Goal: Navigation & Orientation: Find specific page/section

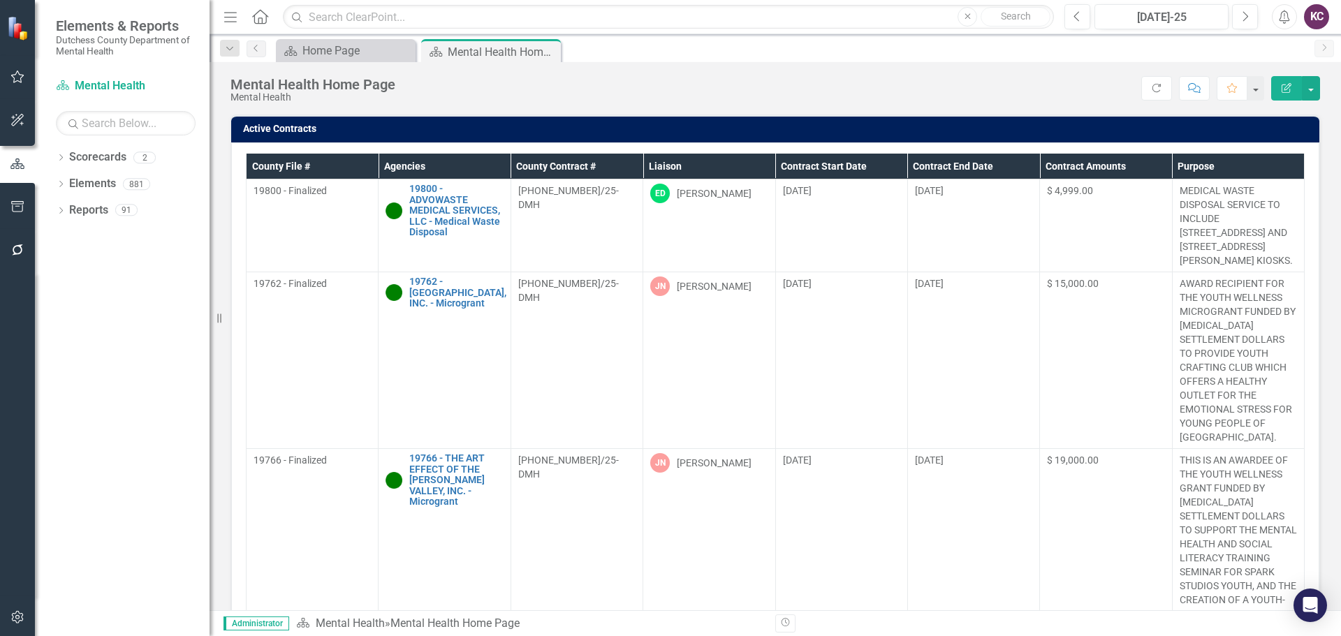
scroll to position [1294, 0]
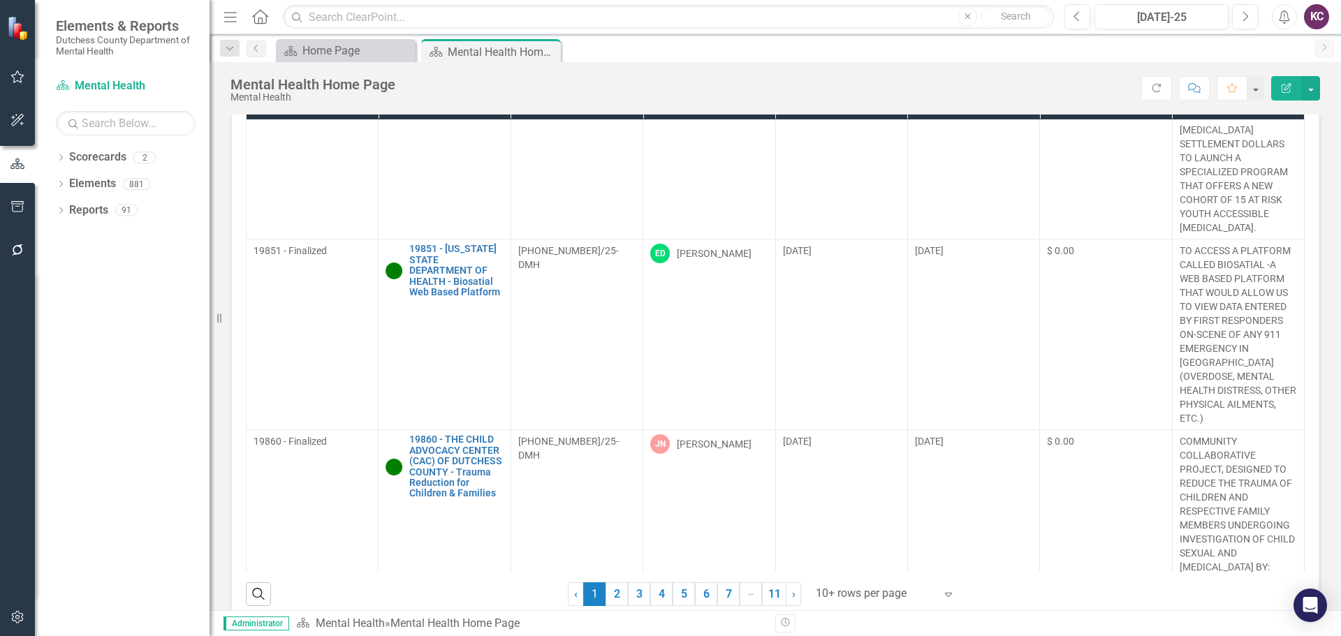
click at [929, 84] on div "Score: N/A [DATE]-25 Completed Refresh Comment Favorite Edit Report" at bounding box center [861, 88] width 918 height 24
click at [989, 63] on div "Mental Health Home Page Mental Health Score: N/A [DATE]-25 Completed Refresh Co…" at bounding box center [776, 83] width 1132 height 42
click at [700, 591] on link "6" at bounding box center [706, 595] width 22 height 24
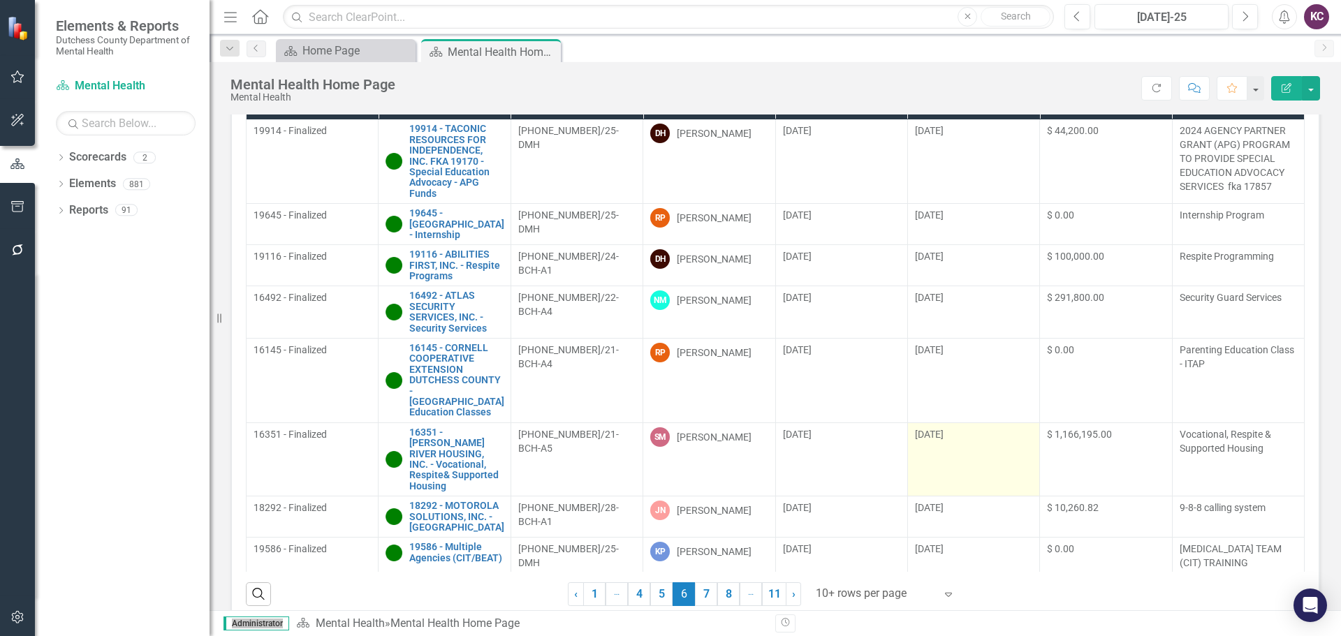
scroll to position [0, 0]
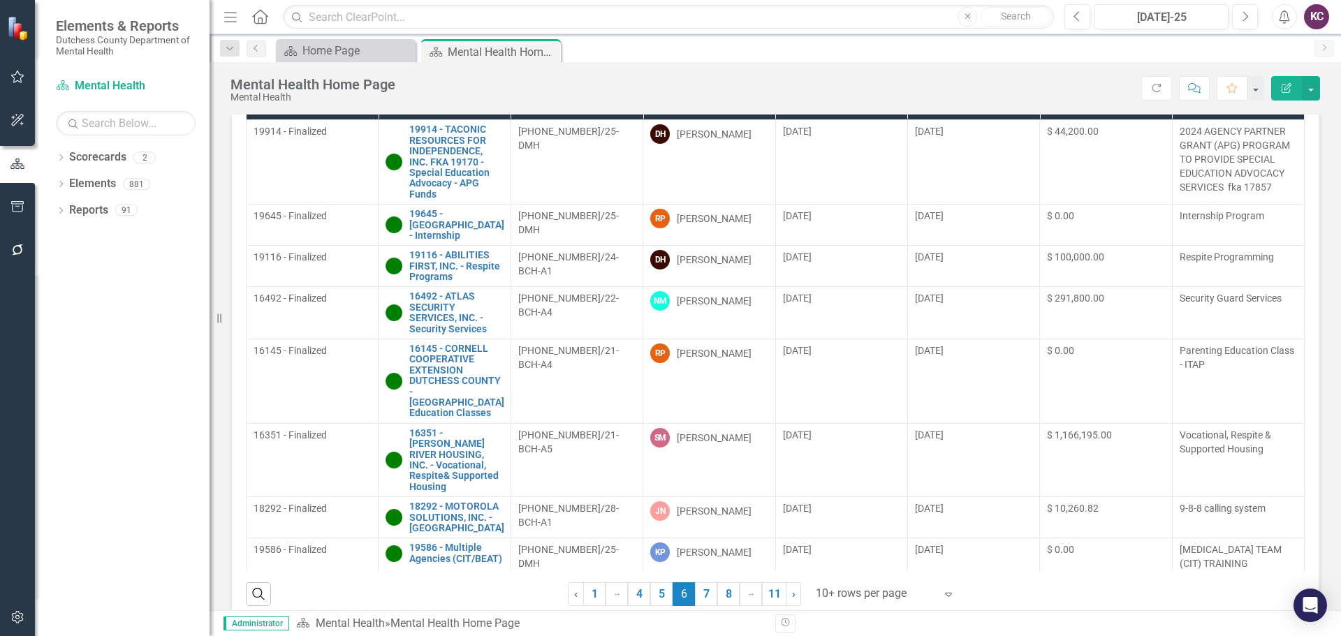
click at [862, 78] on div "Score: N/A [DATE]-25 Completed Refresh Comment Favorite Edit Report" at bounding box center [861, 88] width 918 height 24
click at [900, 77] on div "Score: N/A [DATE]-25 Completed Refresh Comment Favorite Edit Report" at bounding box center [861, 88] width 918 height 24
click at [701, 591] on link "7" at bounding box center [706, 595] width 22 height 24
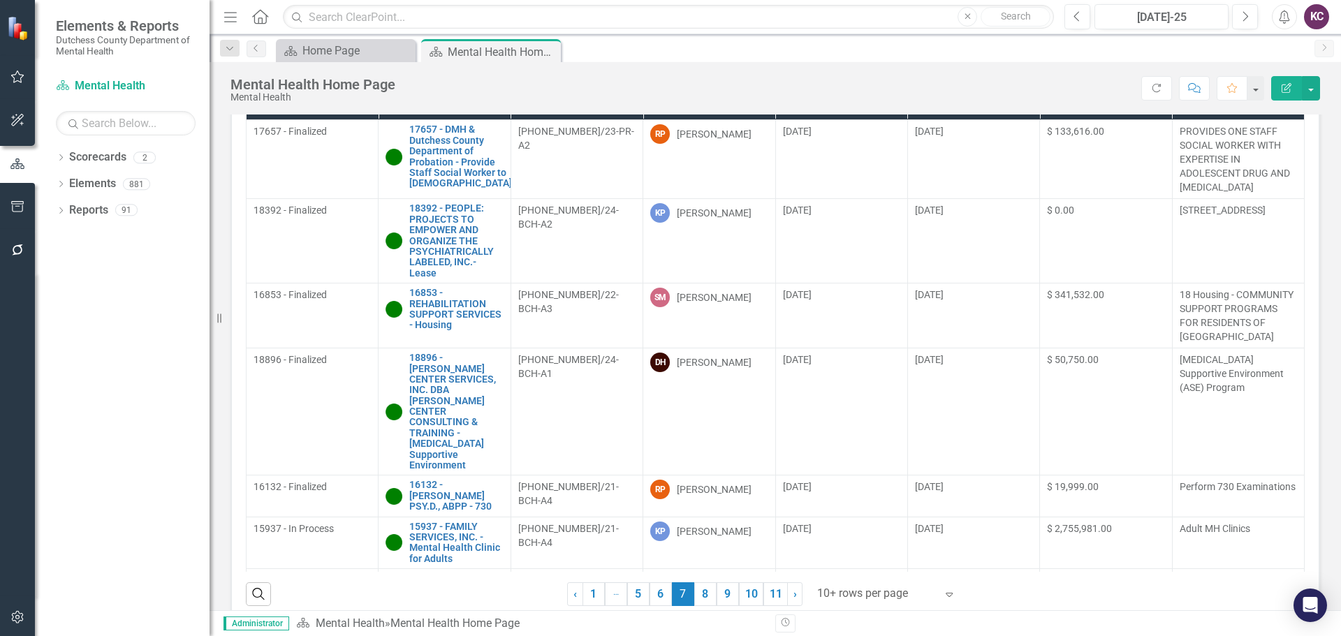
click at [113, 494] on div "Dropdown Scorecards 2 Dutchess County Mental Health Dropdown Elements 881 Dropd…" at bounding box center [122, 391] width 175 height 490
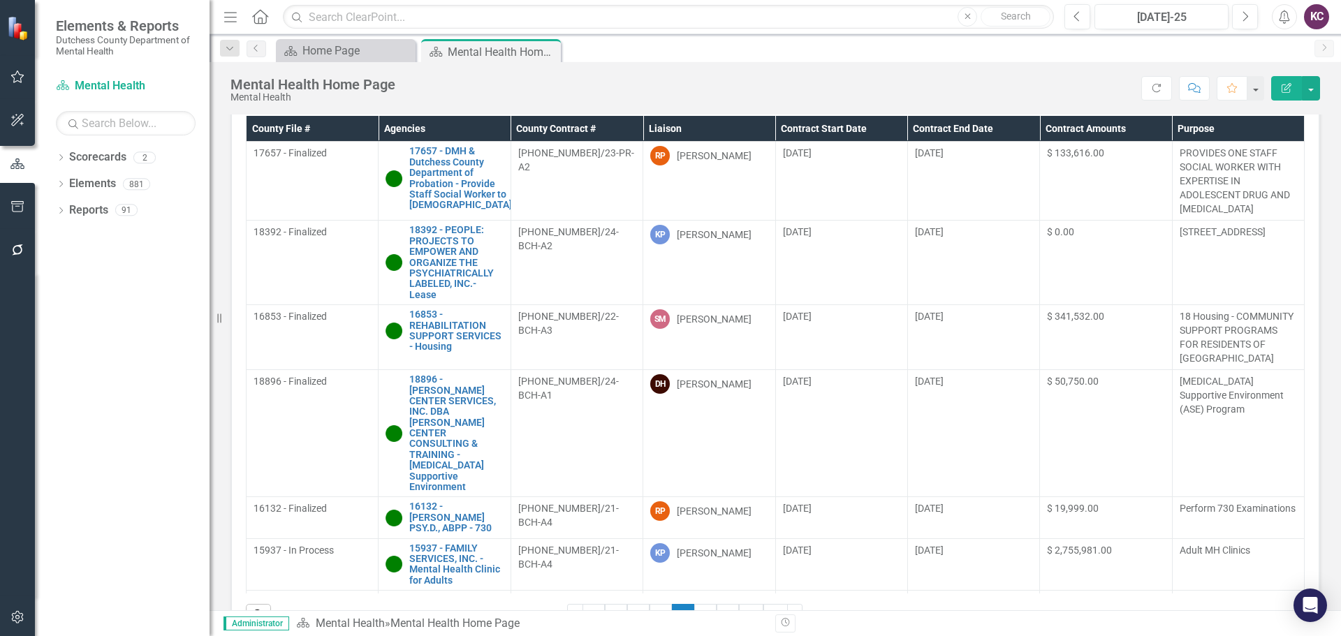
scroll to position [38, 0]
click at [913, 77] on div "Score: N/A [DATE]-25 Completed Refresh Comment Favorite Edit Report" at bounding box center [861, 88] width 918 height 24
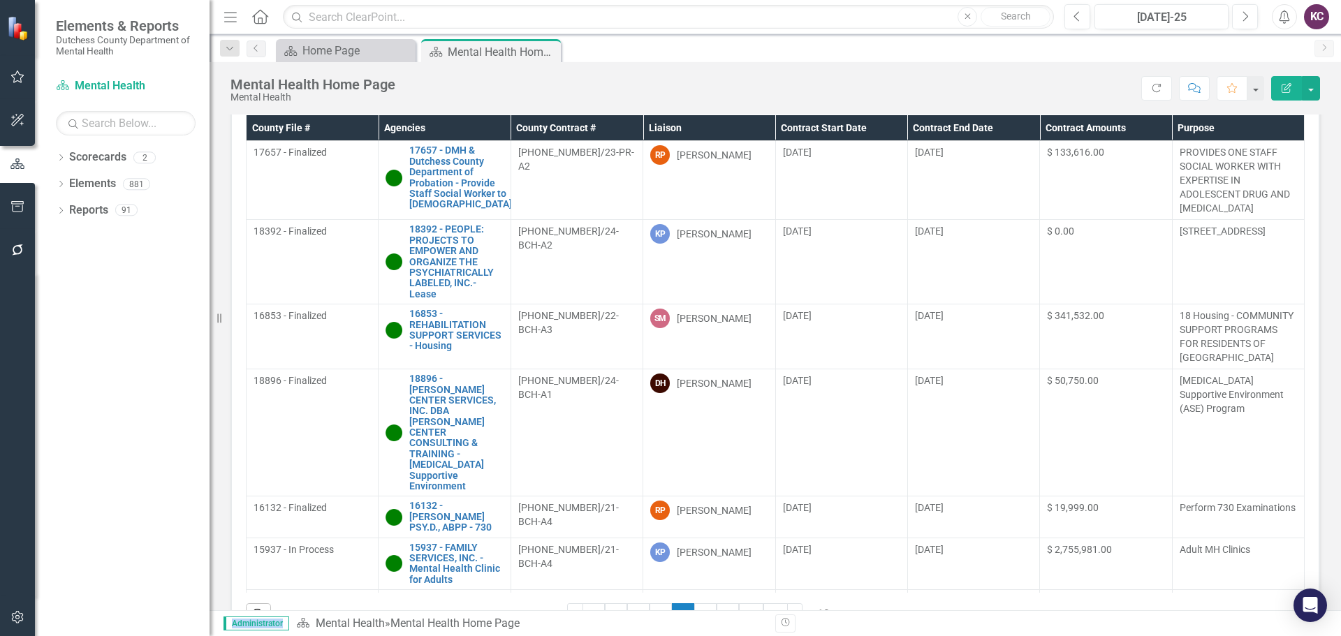
click at [913, 77] on div "Score: N/A [DATE]-25 Completed Refresh Comment Favorite Edit Report" at bounding box center [861, 88] width 918 height 24
click at [140, 435] on div "Dropdown Scorecards 2 Dutchess County Mental Health Dropdown Elements 881 Dropd…" at bounding box center [122, 391] width 175 height 490
click at [680, 82] on div "Score: N/A [DATE]-25 Completed Refresh Comment Favorite Edit Report" at bounding box center [861, 88] width 918 height 24
